Goal: Task Accomplishment & Management: Manage account settings

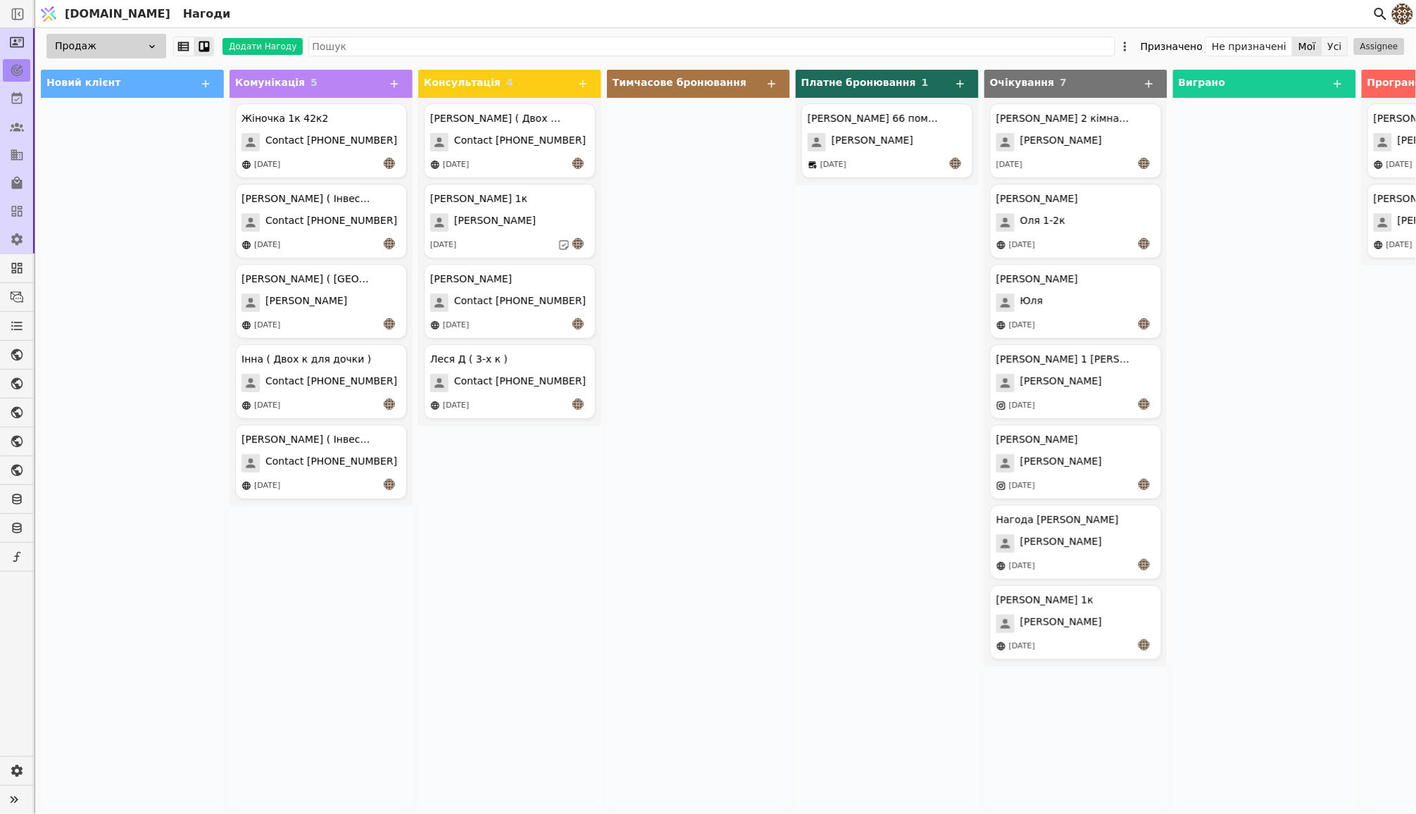
click at [1325, 44] on button "Усі" at bounding box center [1334, 47] width 25 height 20
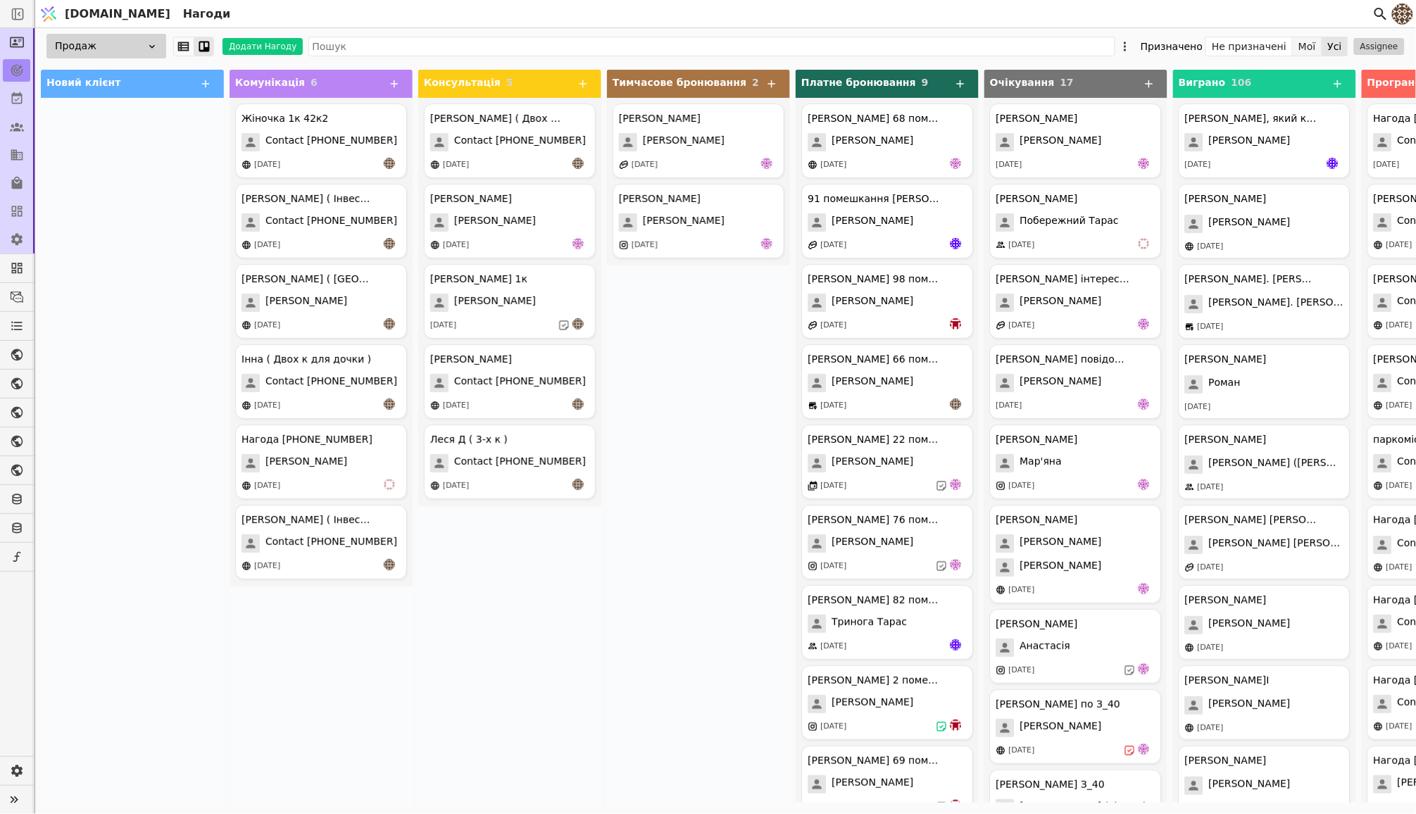
click at [1299, 46] on button "Мої" at bounding box center [1307, 47] width 30 height 20
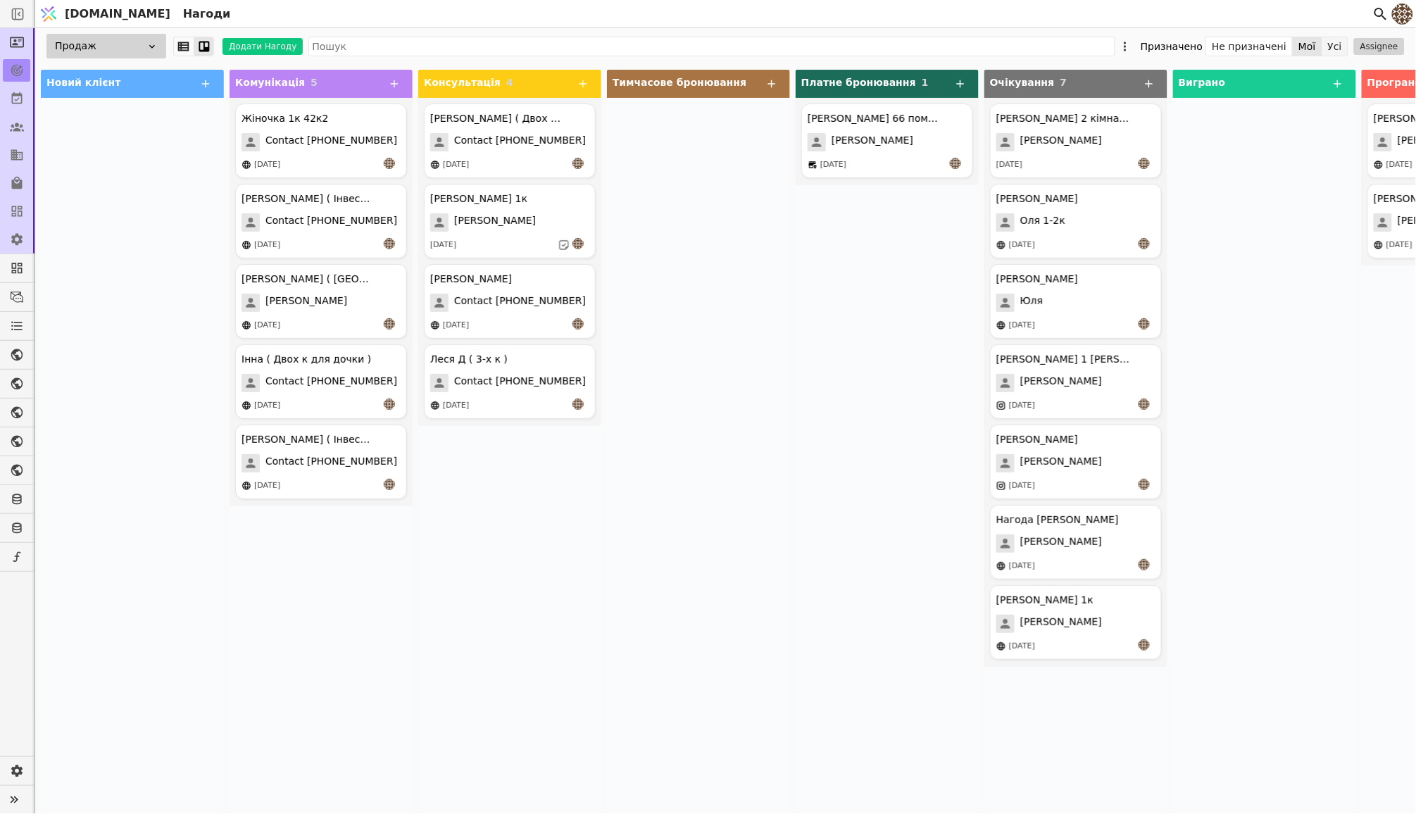
click at [1341, 42] on button "Усі" at bounding box center [1334, 47] width 25 height 20
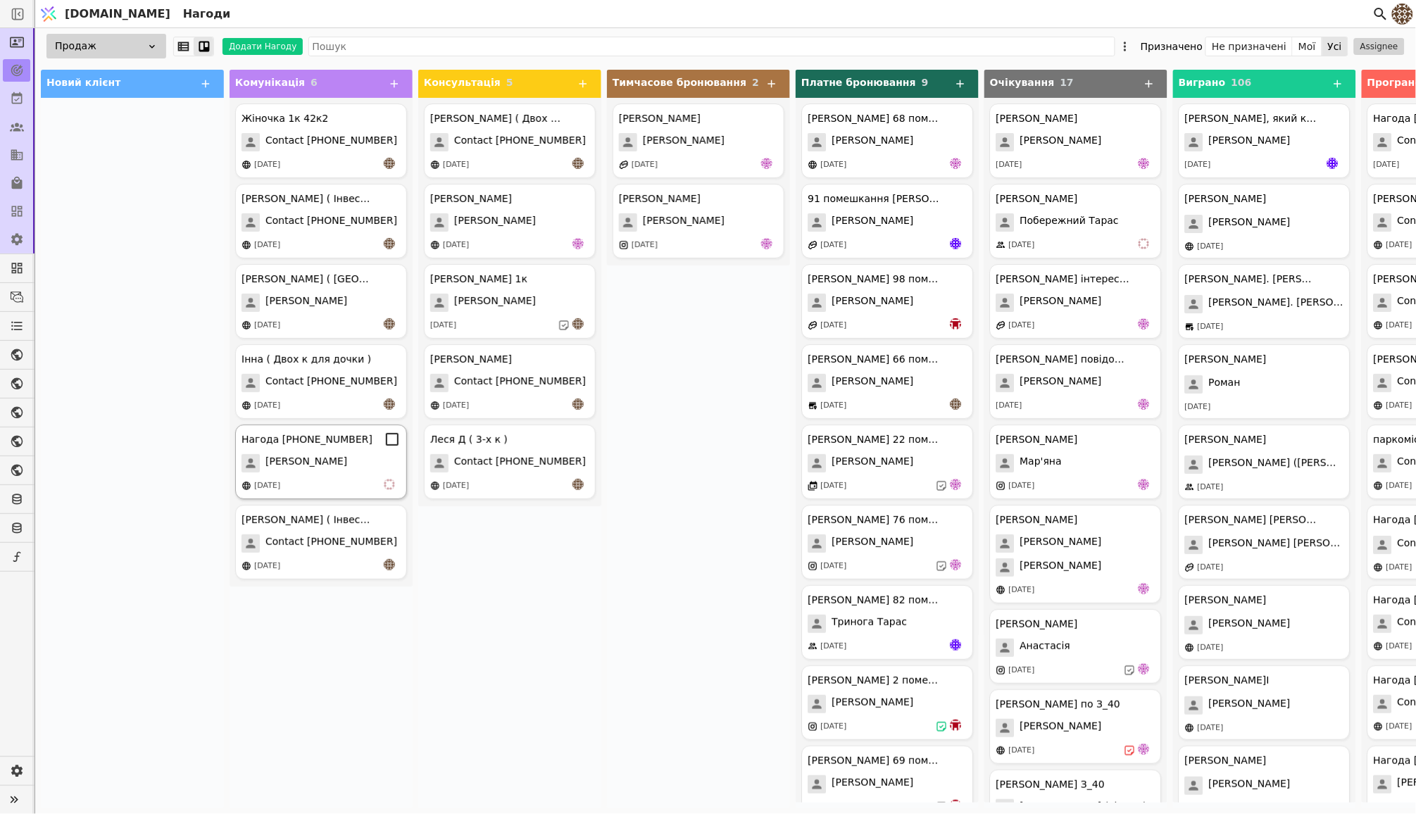
click at [351, 482] on div "[DATE]" at bounding box center [320, 486] width 159 height 14
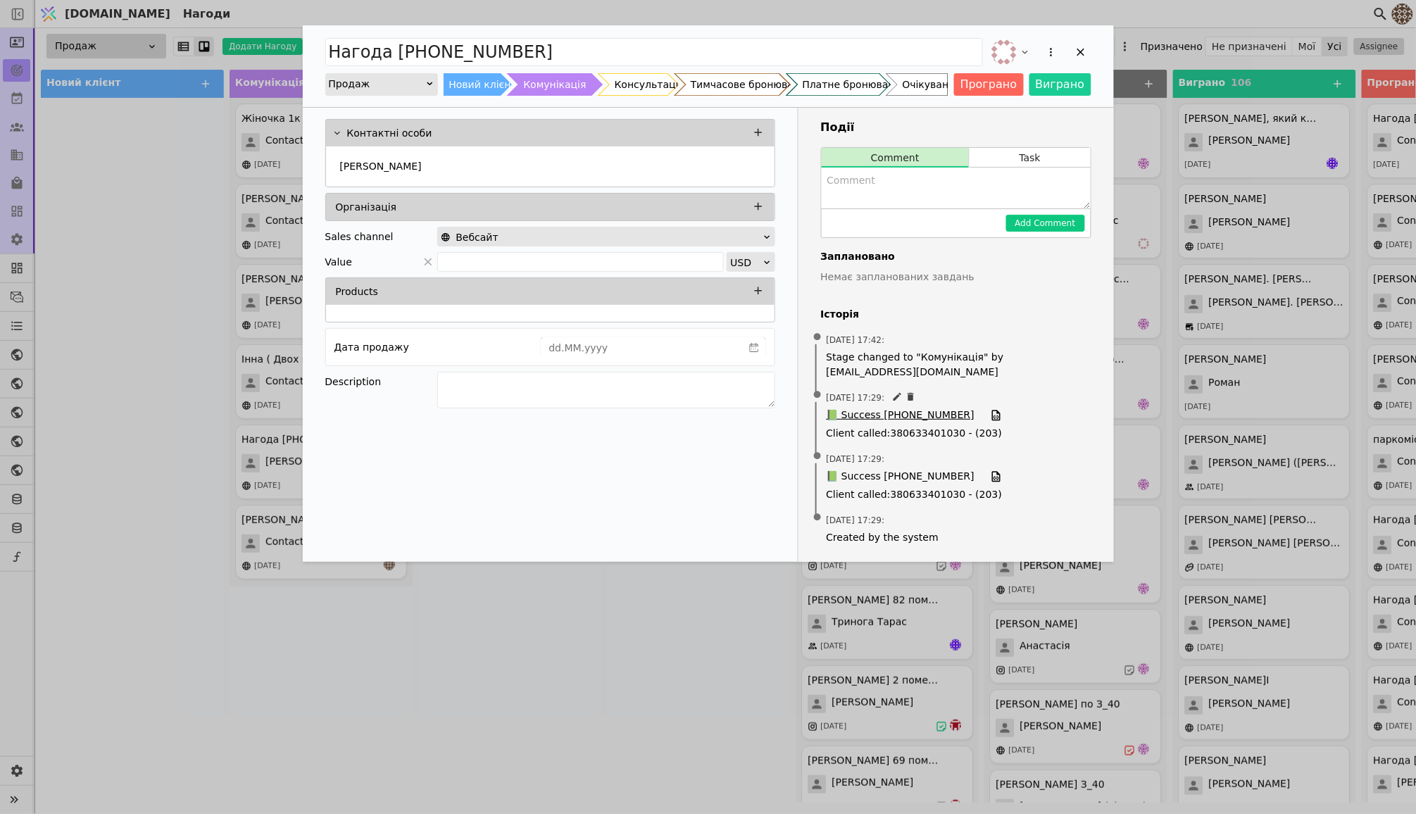
click at [909, 413] on span "📗 Success [PHONE_NUMBER]" at bounding box center [900, 415] width 148 height 15
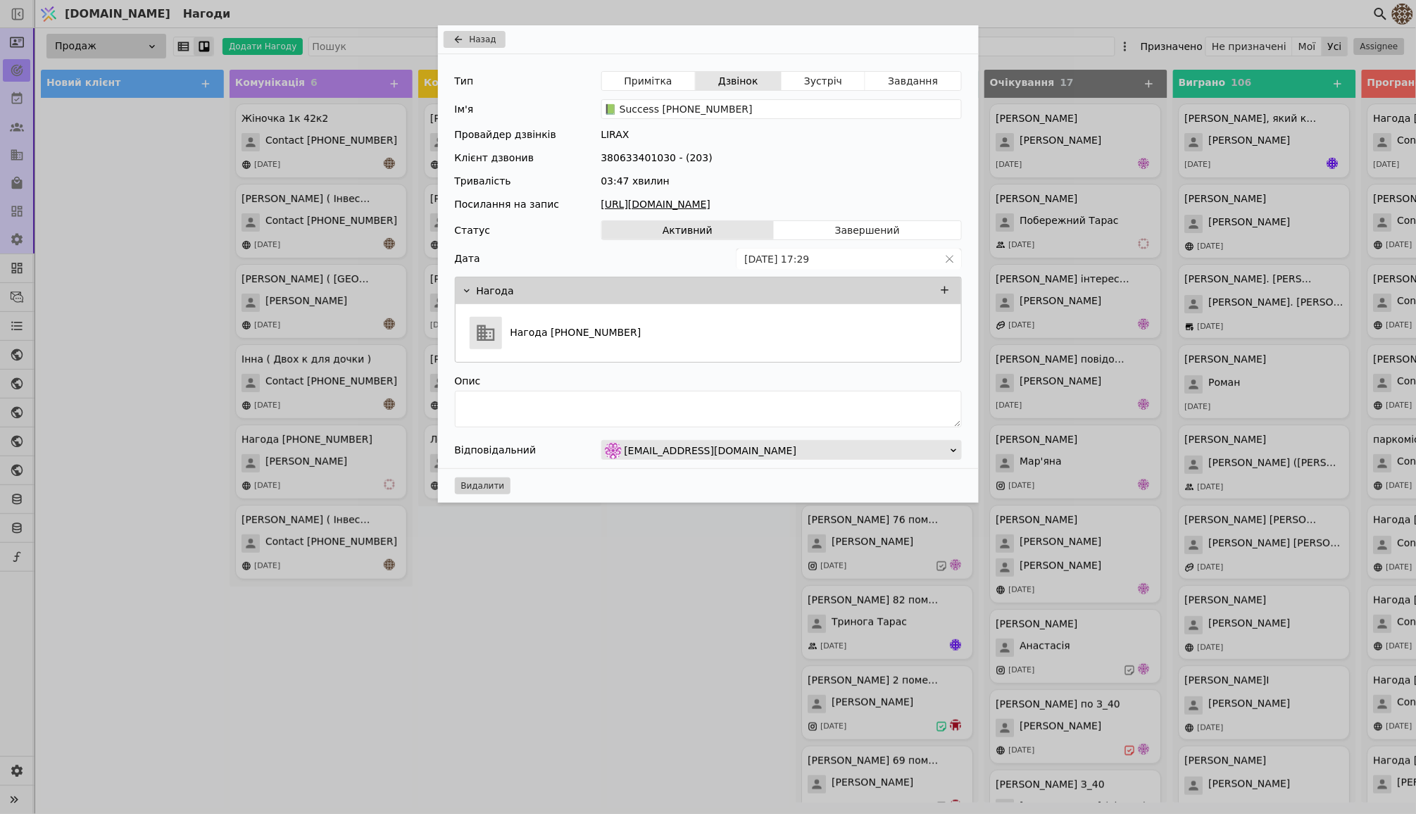
click at [744, 199] on link "[URL][DOMAIN_NAME]" at bounding box center [781, 204] width 360 height 15
click at [573, 677] on div "Назад Тип Примітка Дзвінок Зустріч Завдання Ім'я 📗 Success [PHONE_NUMBER] Прова…" at bounding box center [708, 407] width 1416 height 814
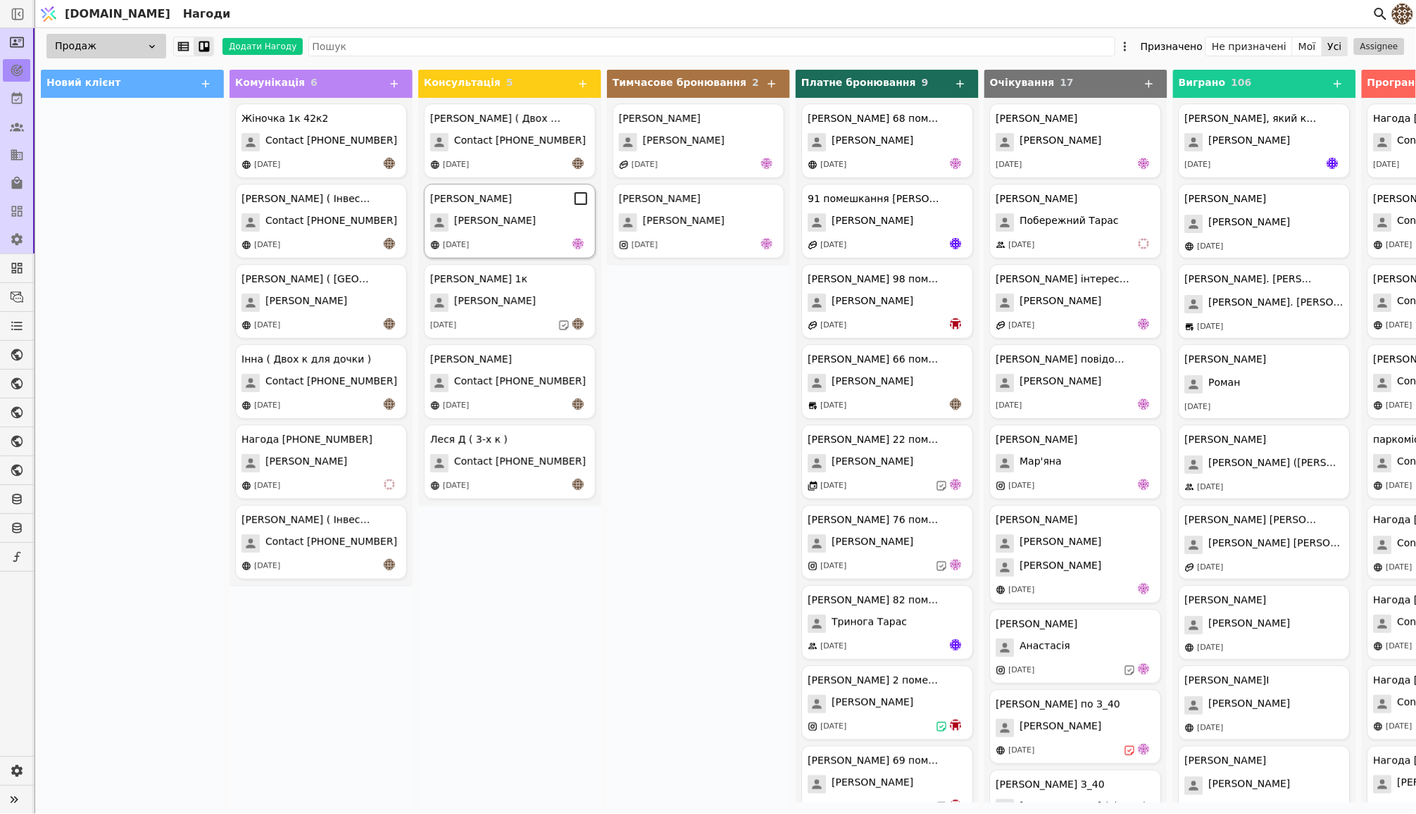
click at [562, 217] on div "[PERSON_NAME]" at bounding box center [509, 222] width 159 height 18
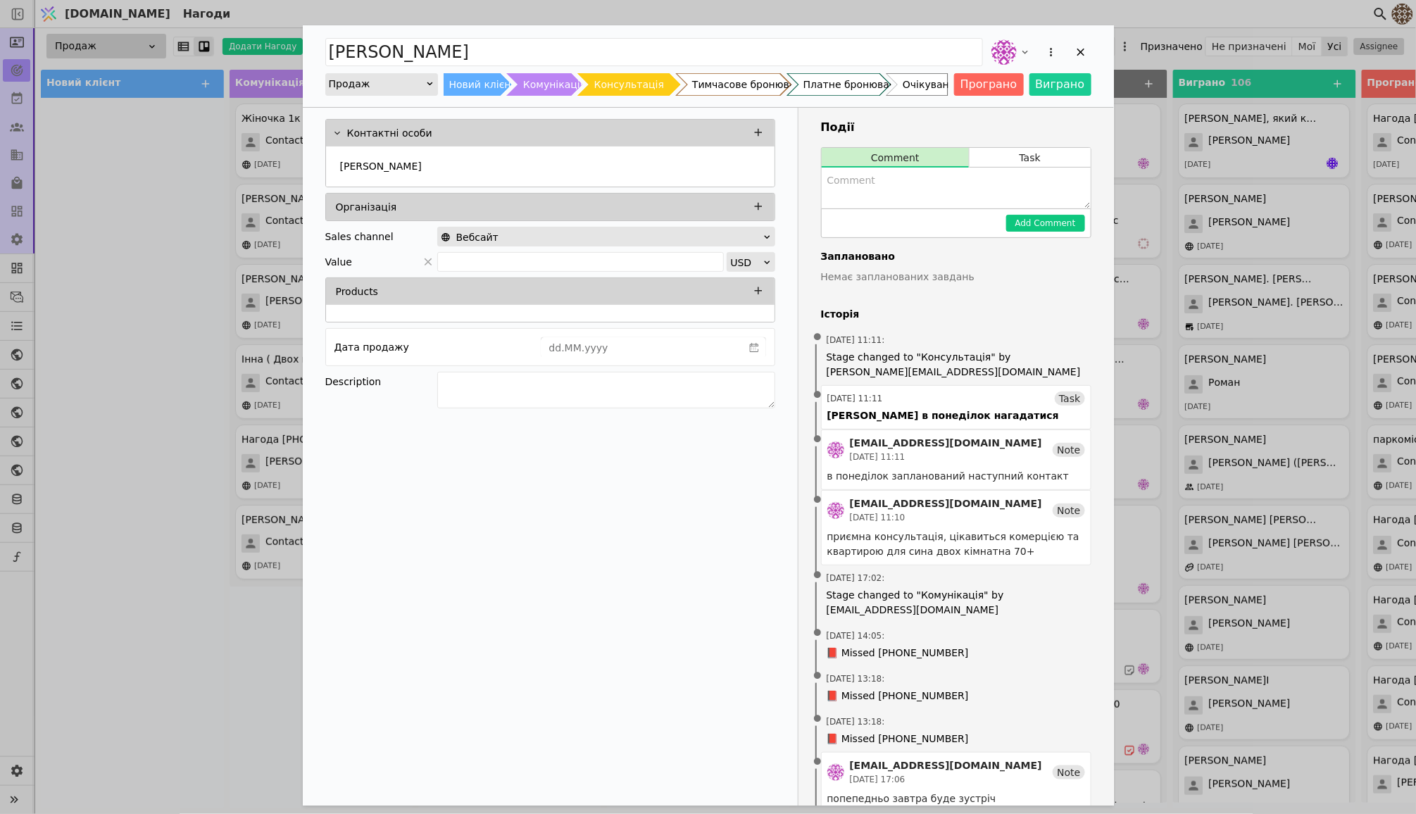
click at [243, 619] on div "[PERSON_NAME] Новий клієнт Комунікація Консультація Тимчасове бронювання Платне…" at bounding box center [708, 407] width 1416 height 814
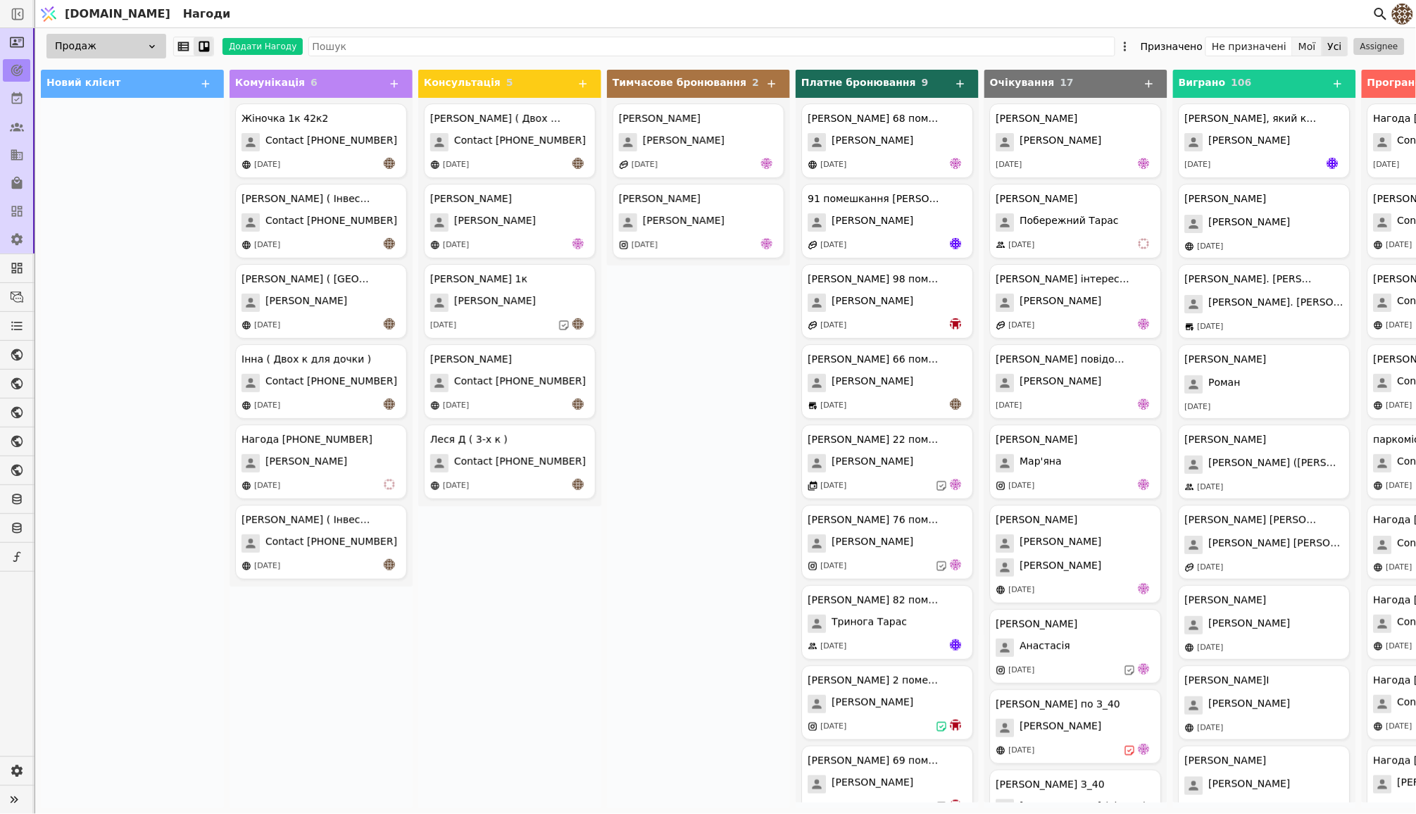
click at [1308, 49] on button "Мої" at bounding box center [1307, 47] width 30 height 20
